Goal: Information Seeking & Learning: Learn about a topic

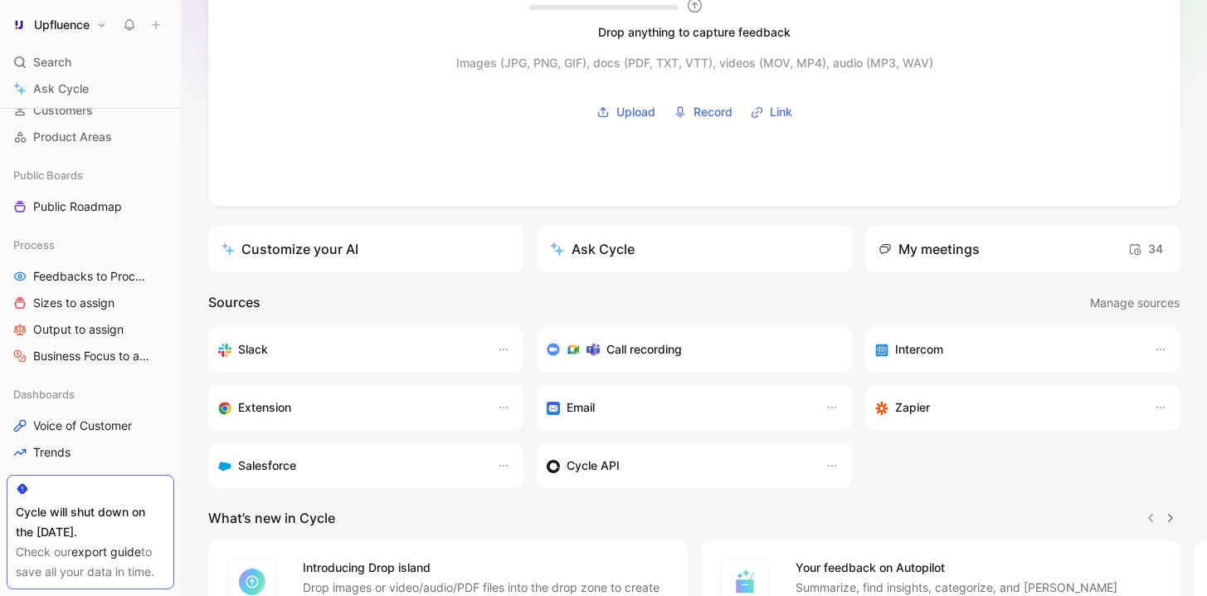
scroll to position [336, 0]
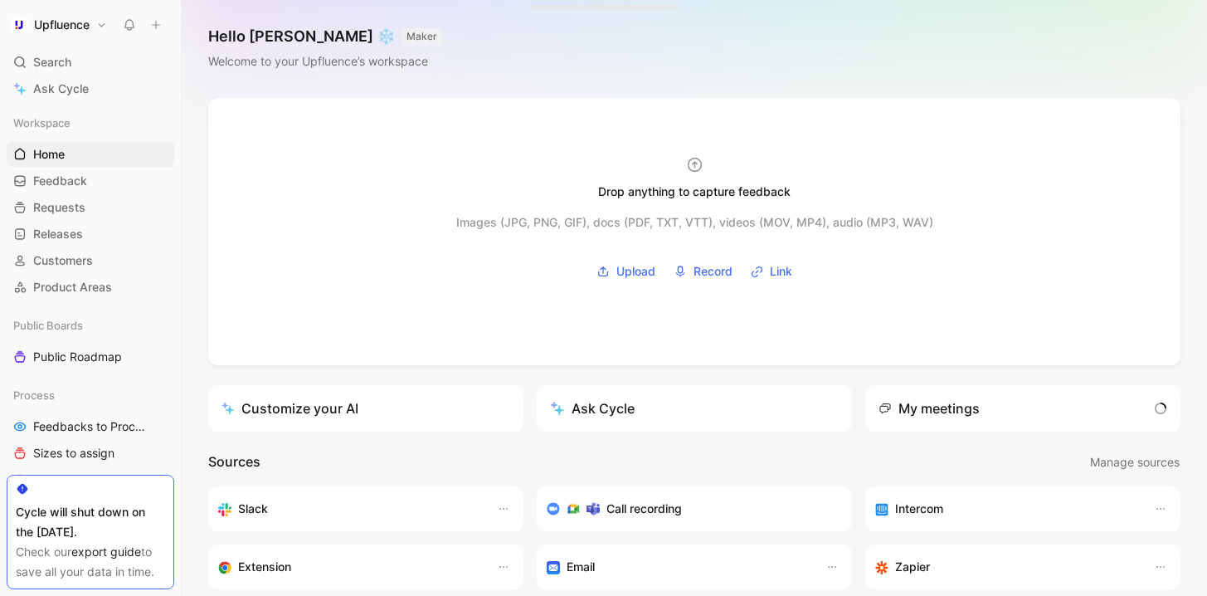
click at [87, 30] on h1 "Upfluence" at bounding box center [62, 24] width 56 height 15
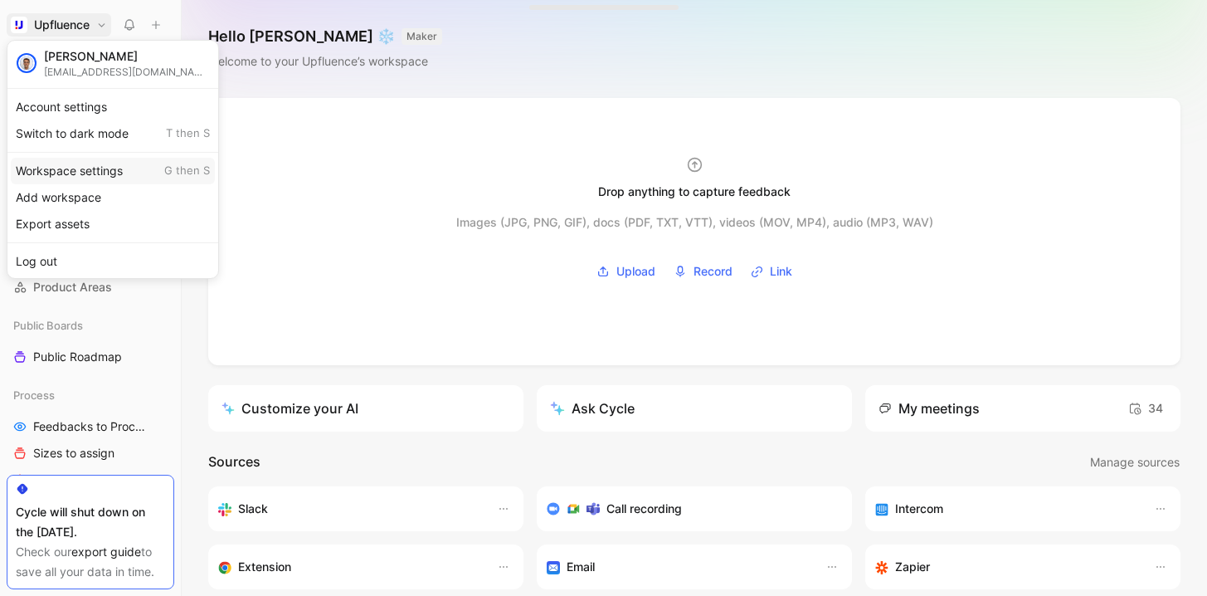
click at [86, 174] on div "Workspace settings G then S" at bounding box center [113, 171] width 204 height 27
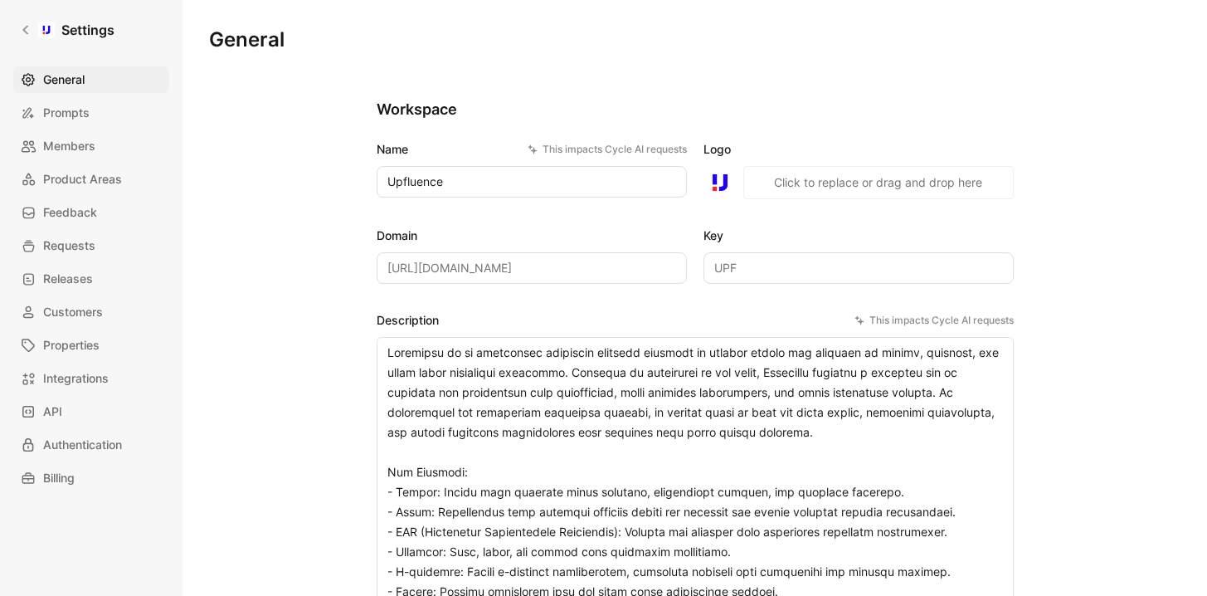
scroll to position [8, 0]
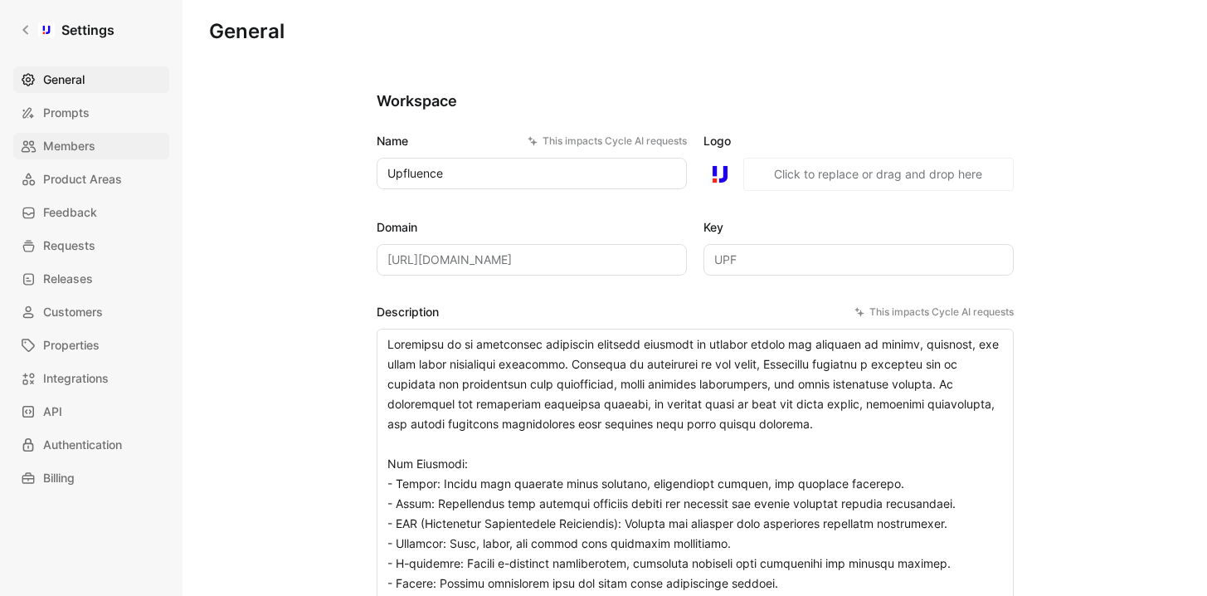
click at [86, 146] on span "Members" at bounding box center [69, 146] width 52 height 20
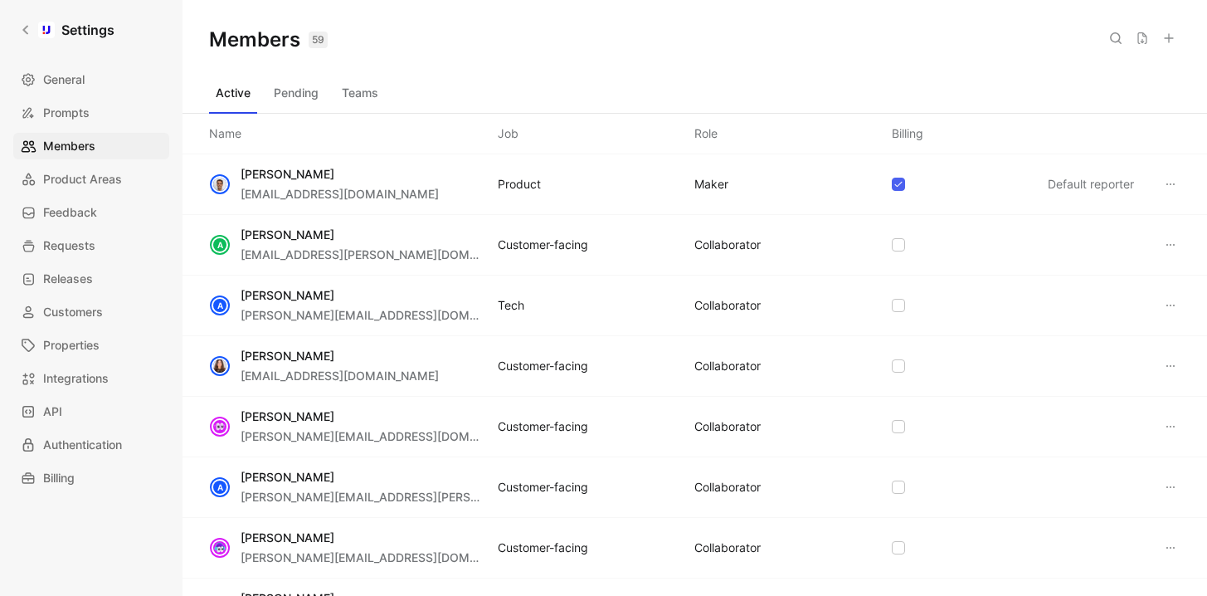
click at [1112, 34] on use at bounding box center [1116, 38] width 10 height 10
type input "nada"
type input "[PERSON_NAME]"
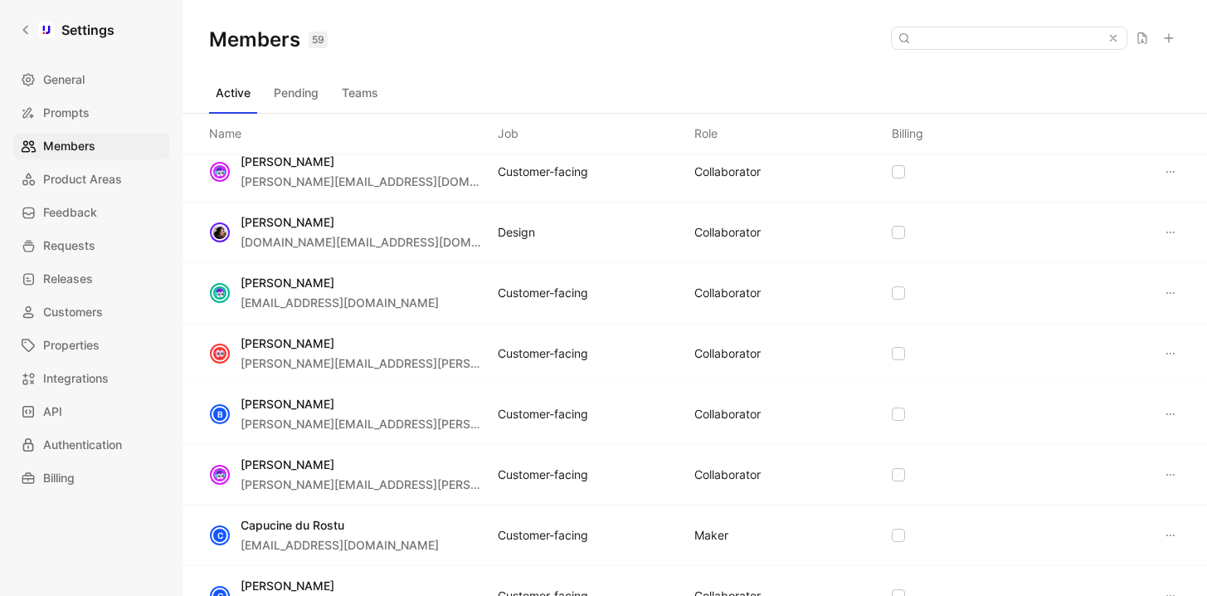
scroll to position [382, 0]
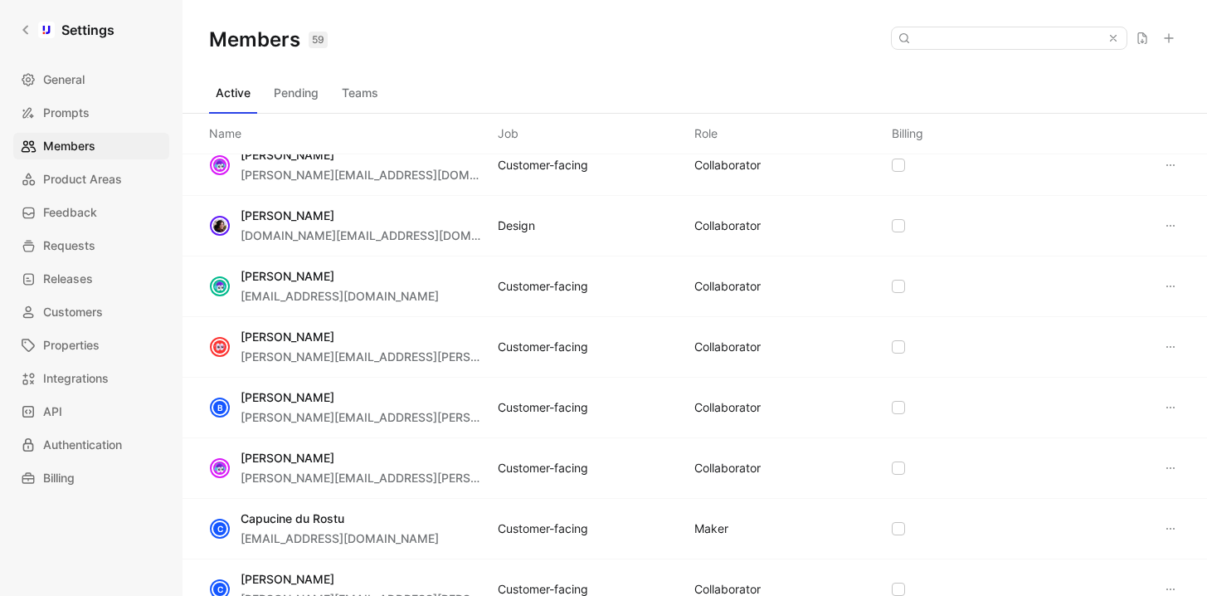
click at [367, 101] on button "Teams" at bounding box center [360, 93] width 50 height 27
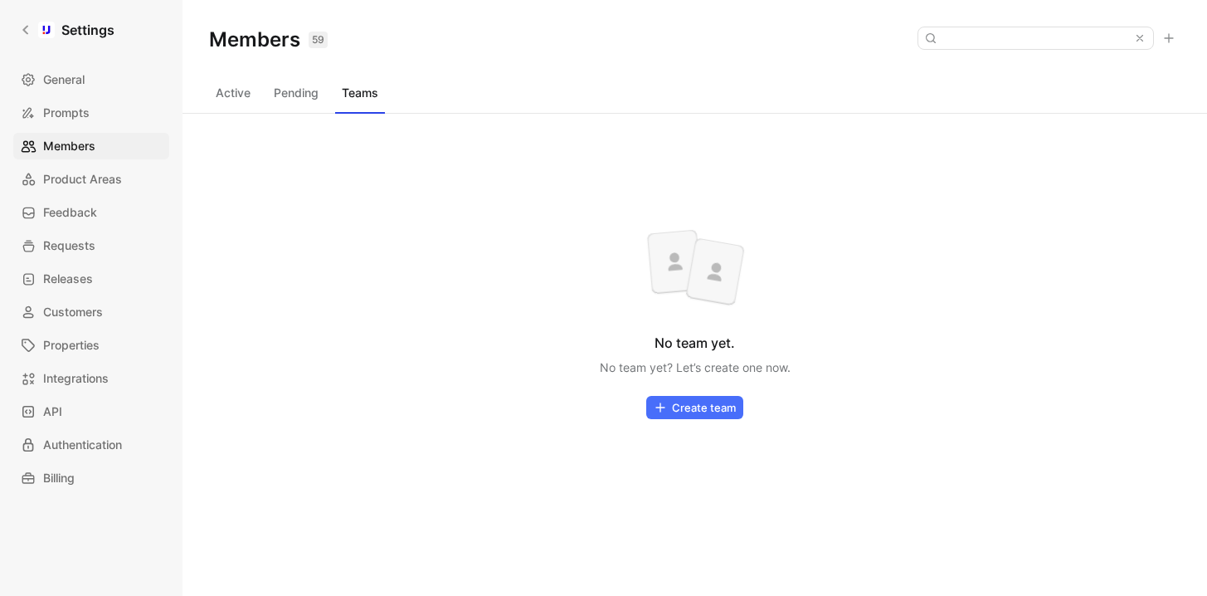
click at [275, 97] on button "Pending" at bounding box center [296, 93] width 58 height 27
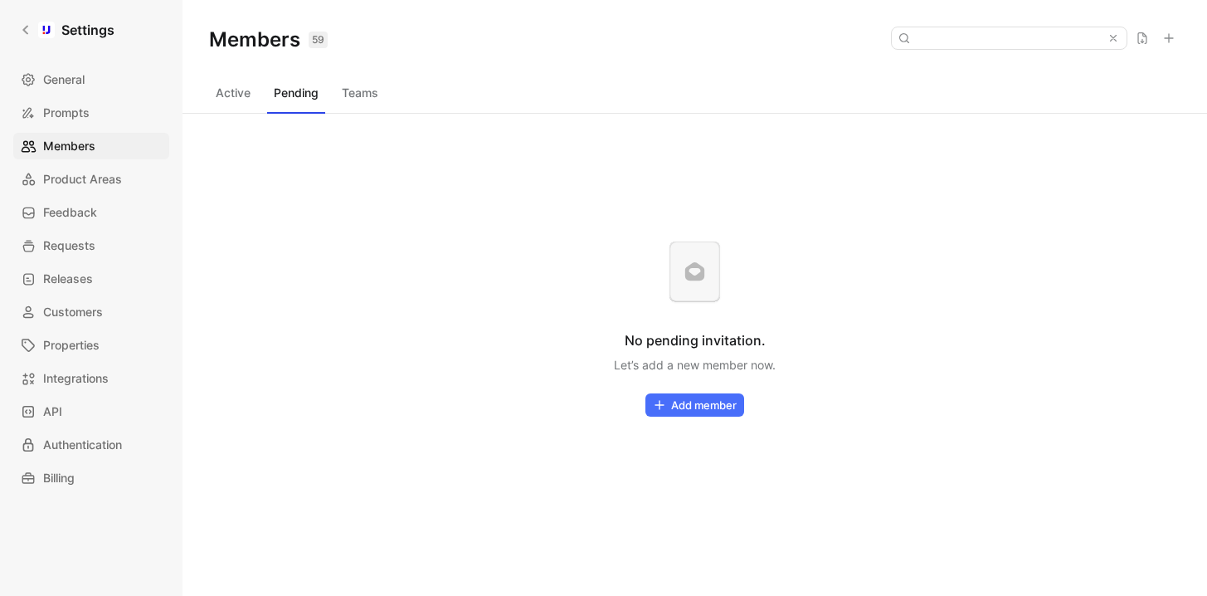
click at [214, 85] on button "Active" at bounding box center [233, 93] width 48 height 27
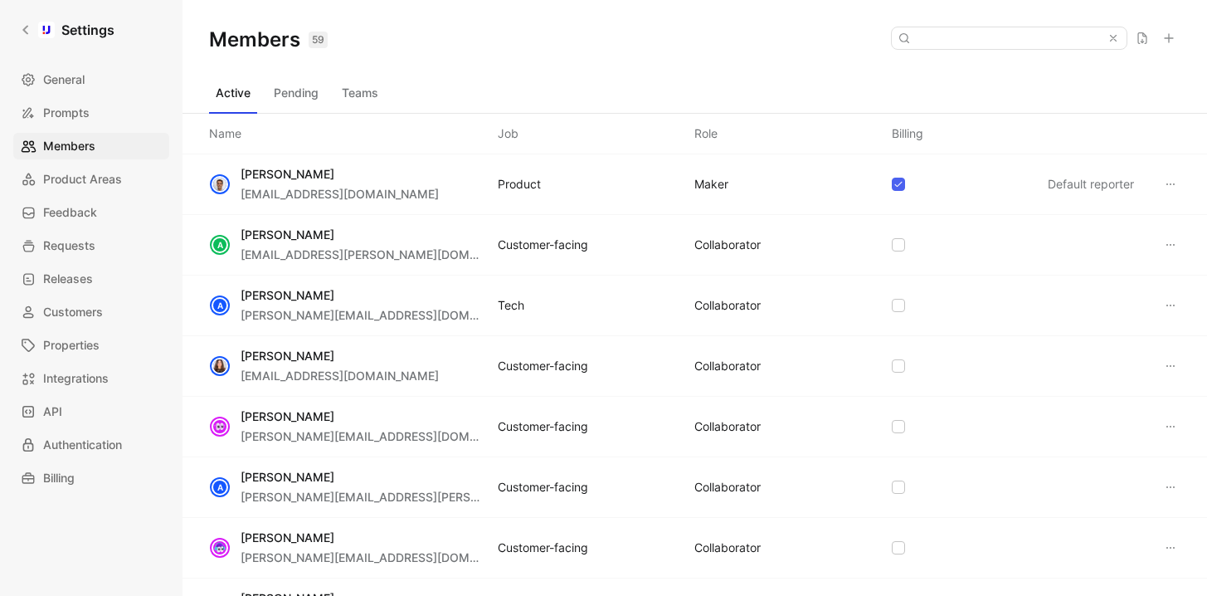
click at [362, 98] on button "Teams" at bounding box center [360, 93] width 50 height 27
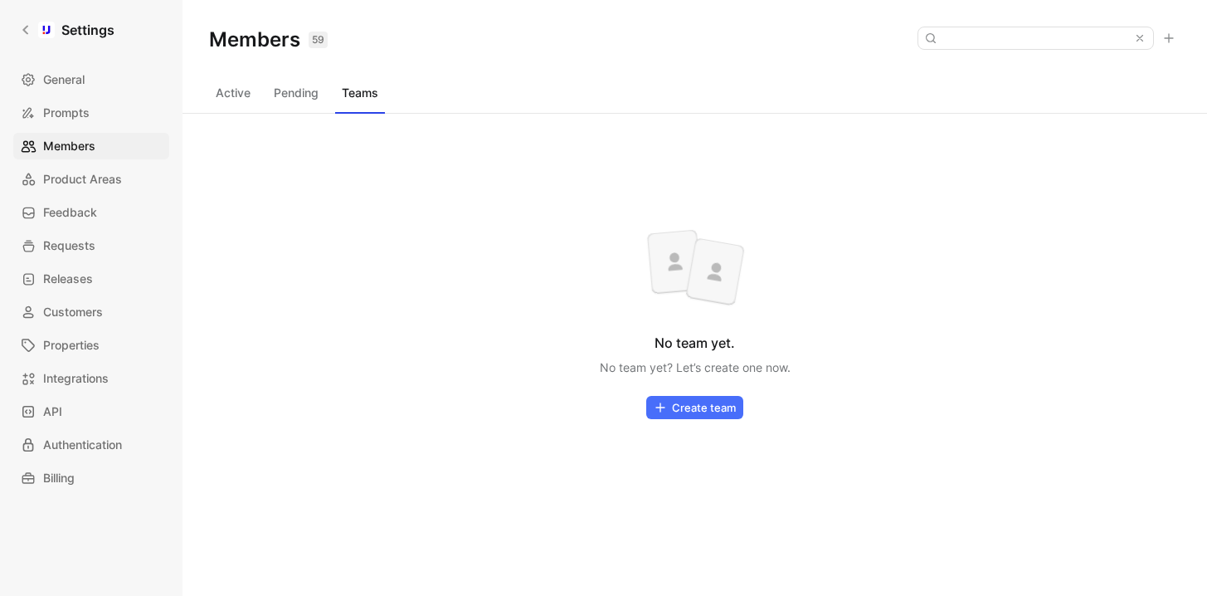
click at [702, 406] on button "Create team" at bounding box center [694, 407] width 97 height 23
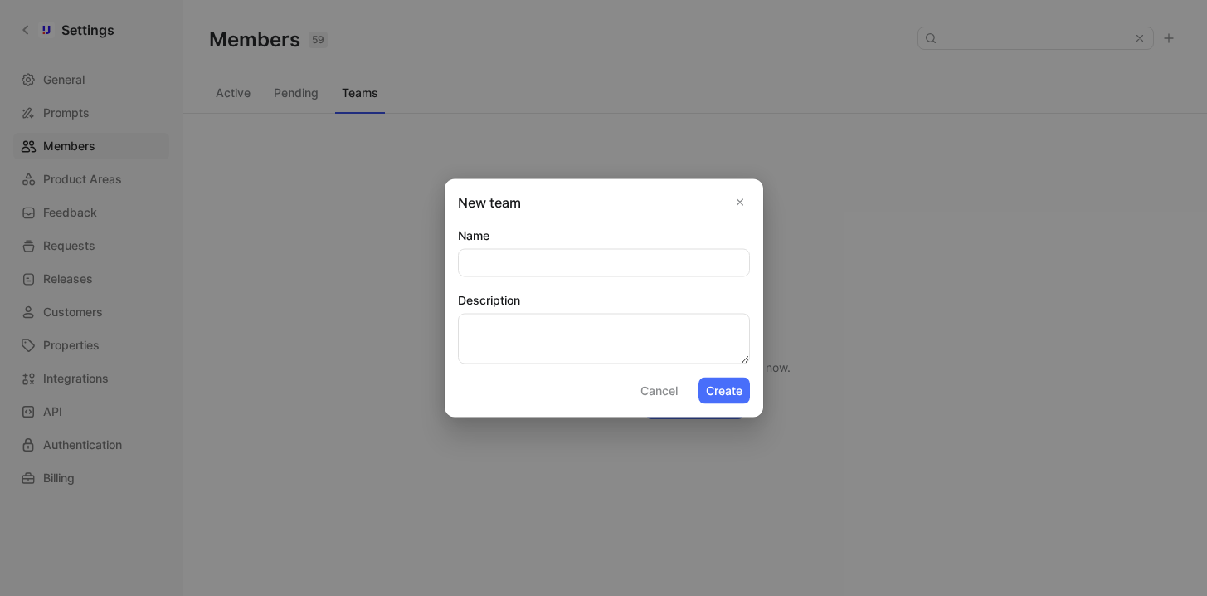
click at [740, 204] on icon "Close" at bounding box center [740, 203] width 12 height 12
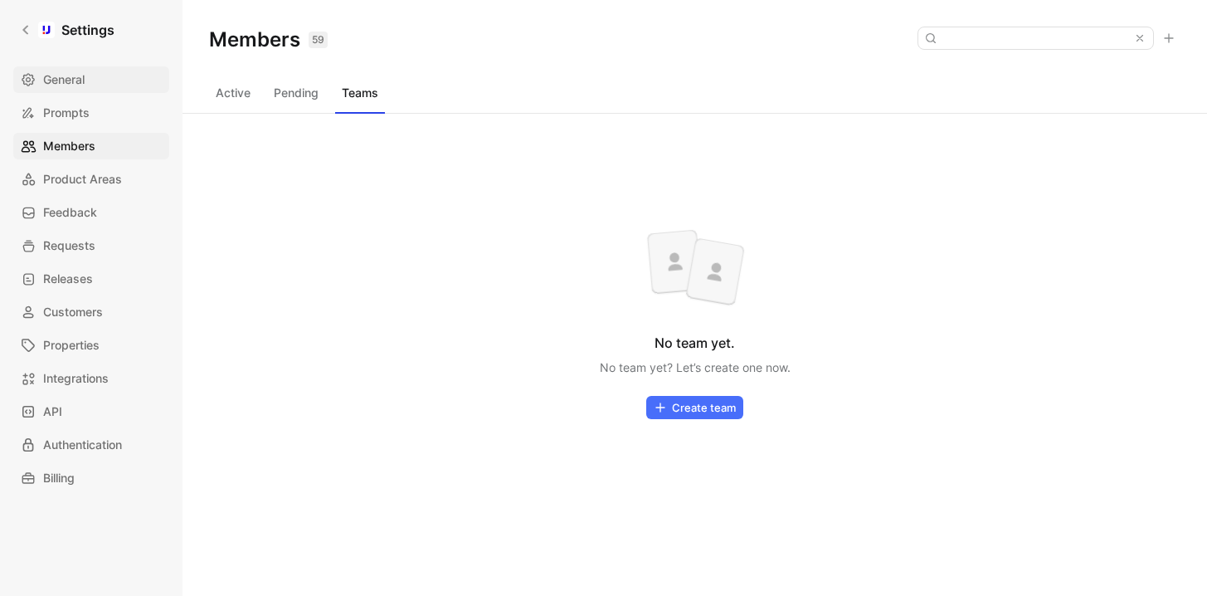
click at [61, 85] on span "General" at bounding box center [63, 80] width 41 height 20
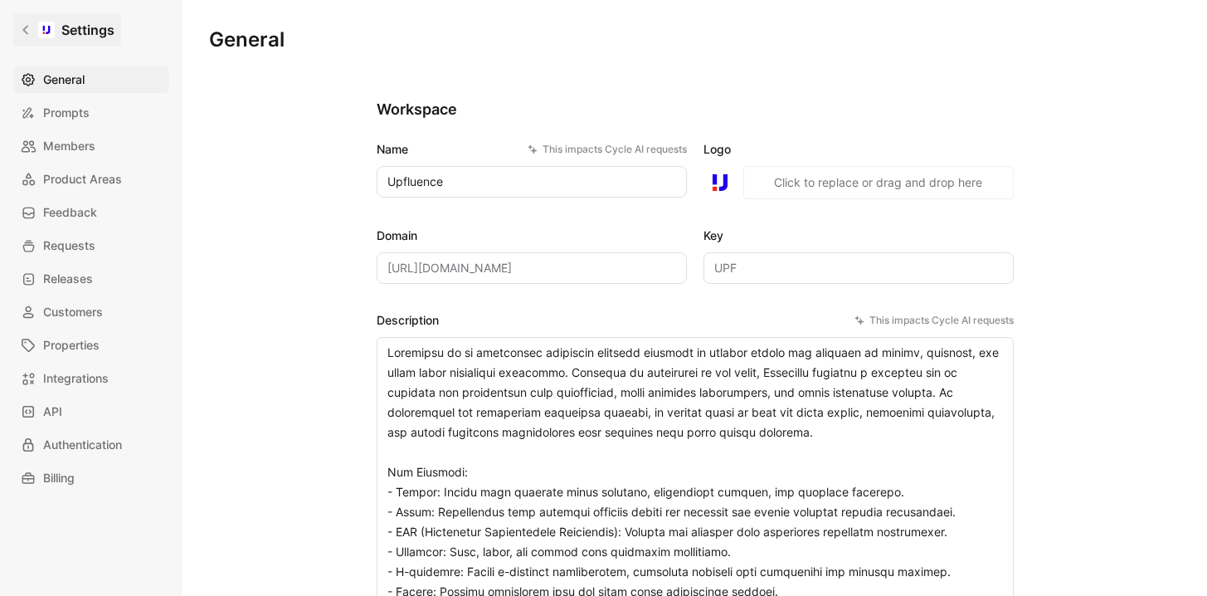
click at [26, 31] on icon at bounding box center [25, 30] width 6 height 9
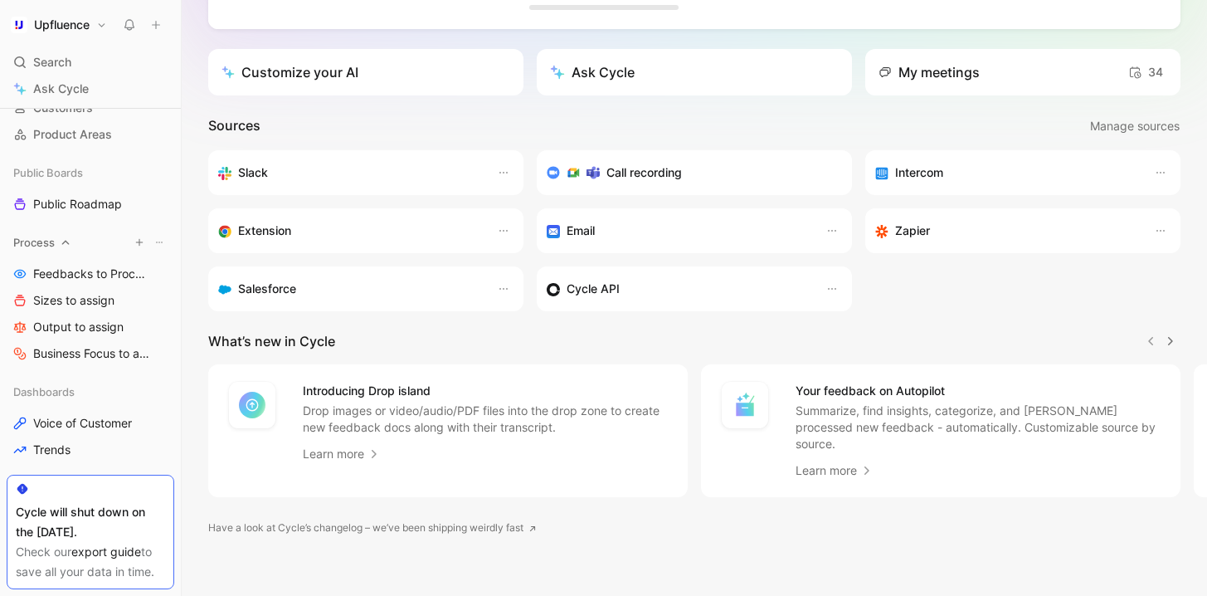
scroll to position [152, 0]
click at [75, 278] on span "Feedbacks to Process" at bounding box center [92, 274] width 118 height 17
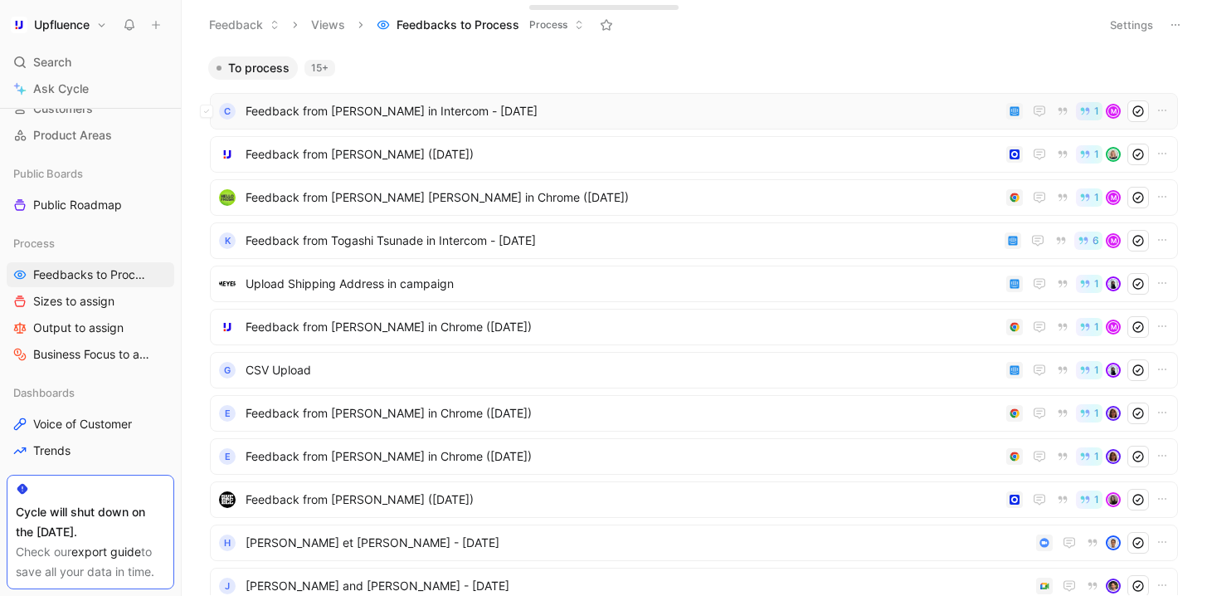
click at [473, 116] on span "Feedback from [PERSON_NAME] in Intercom - [DATE]" at bounding box center [623, 111] width 754 height 20
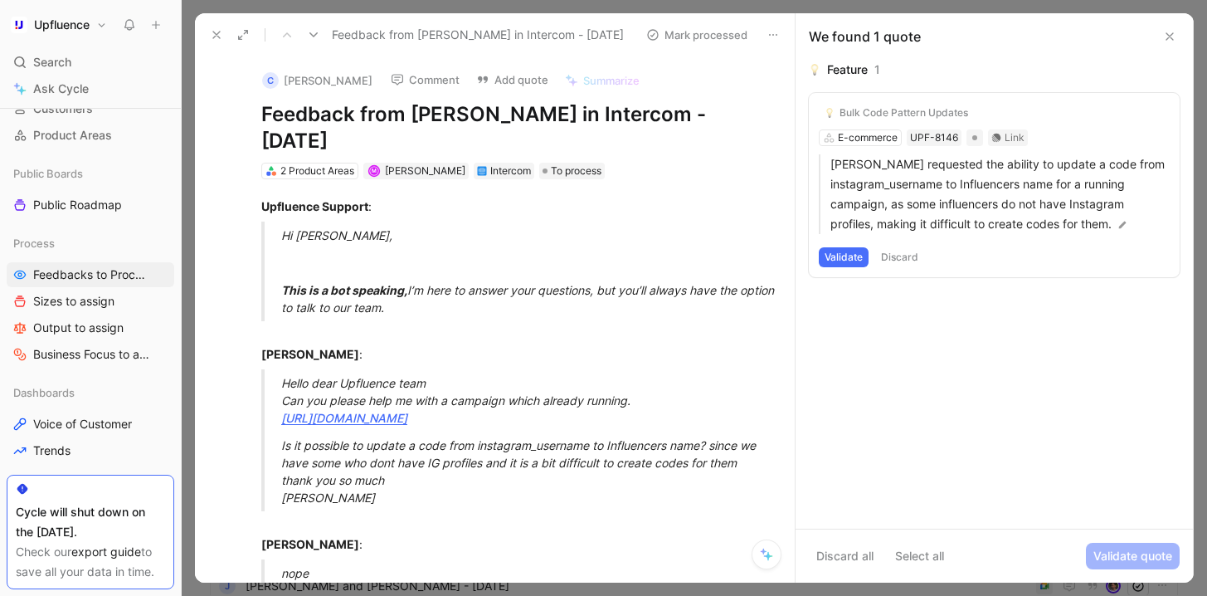
click at [317, 36] on icon at bounding box center [313, 34] width 13 height 13
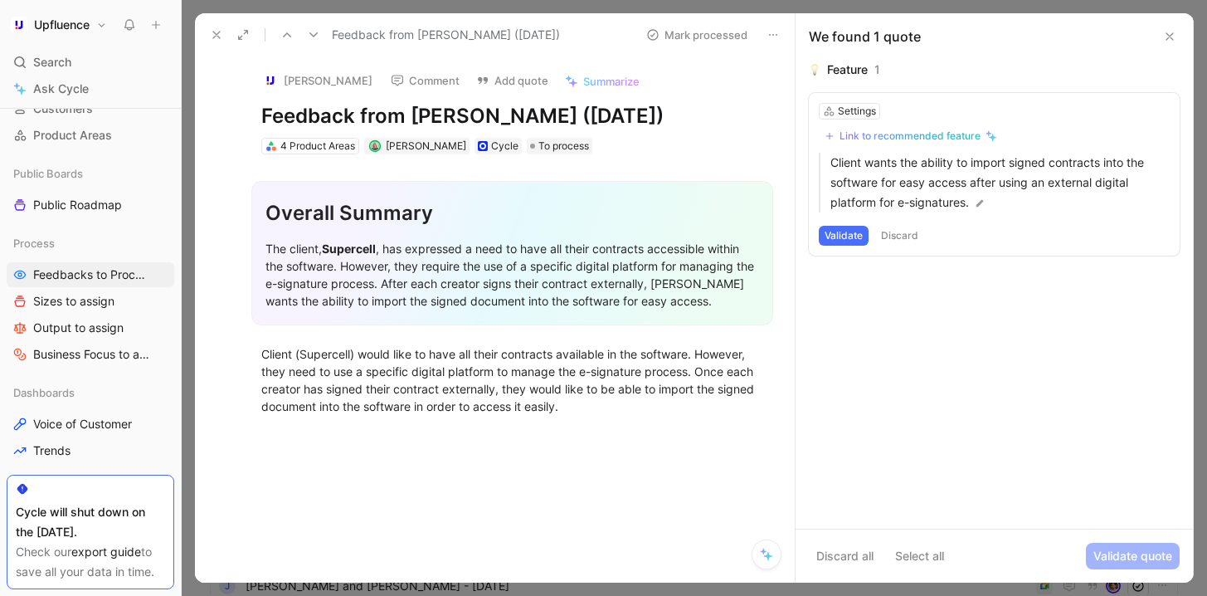
click at [216, 39] on icon at bounding box center [216, 34] width 13 height 13
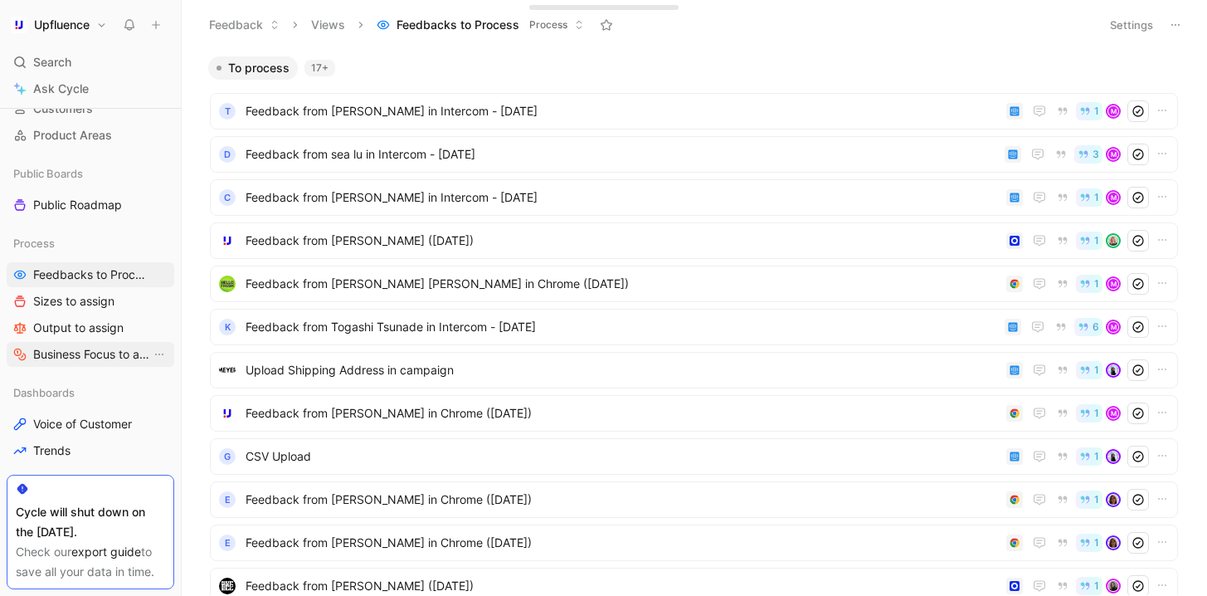
scroll to position [203, 0]
